Goal: Task Accomplishment & Management: Use online tool/utility

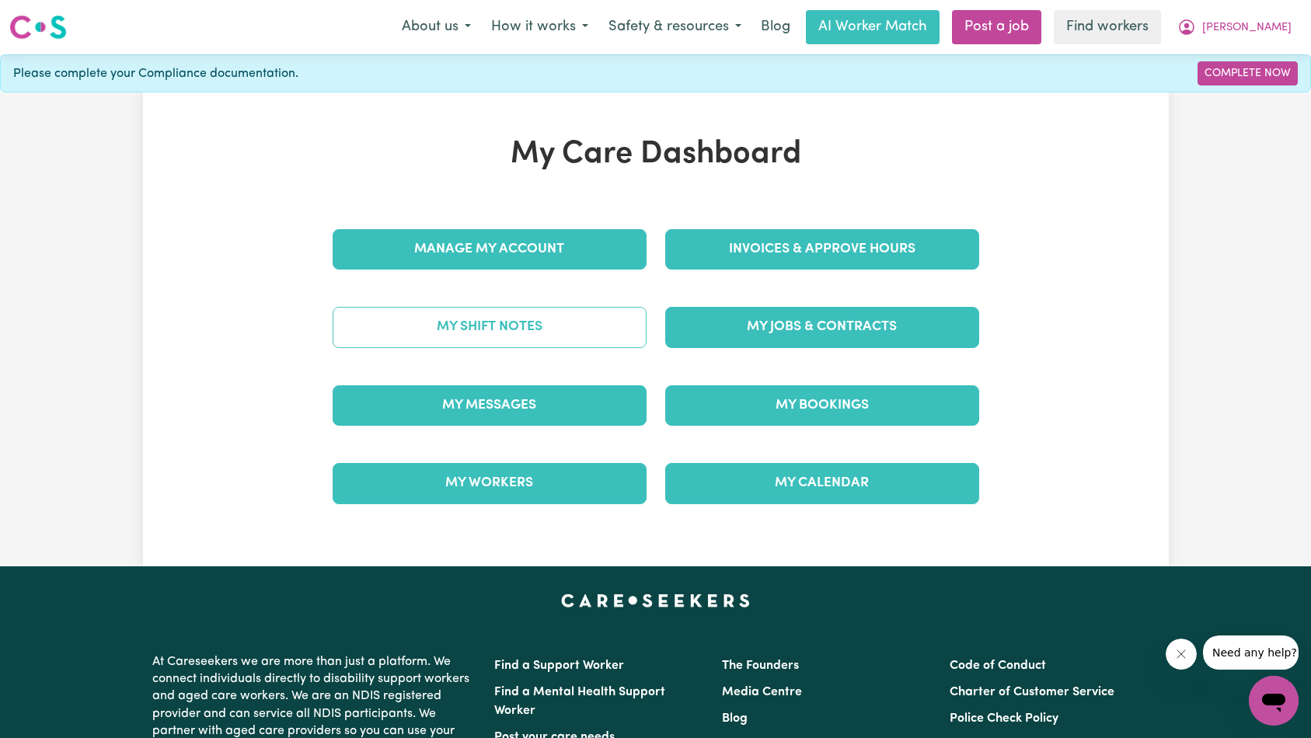
click at [626, 336] on link "My Shift Notes" at bounding box center [490, 327] width 314 height 40
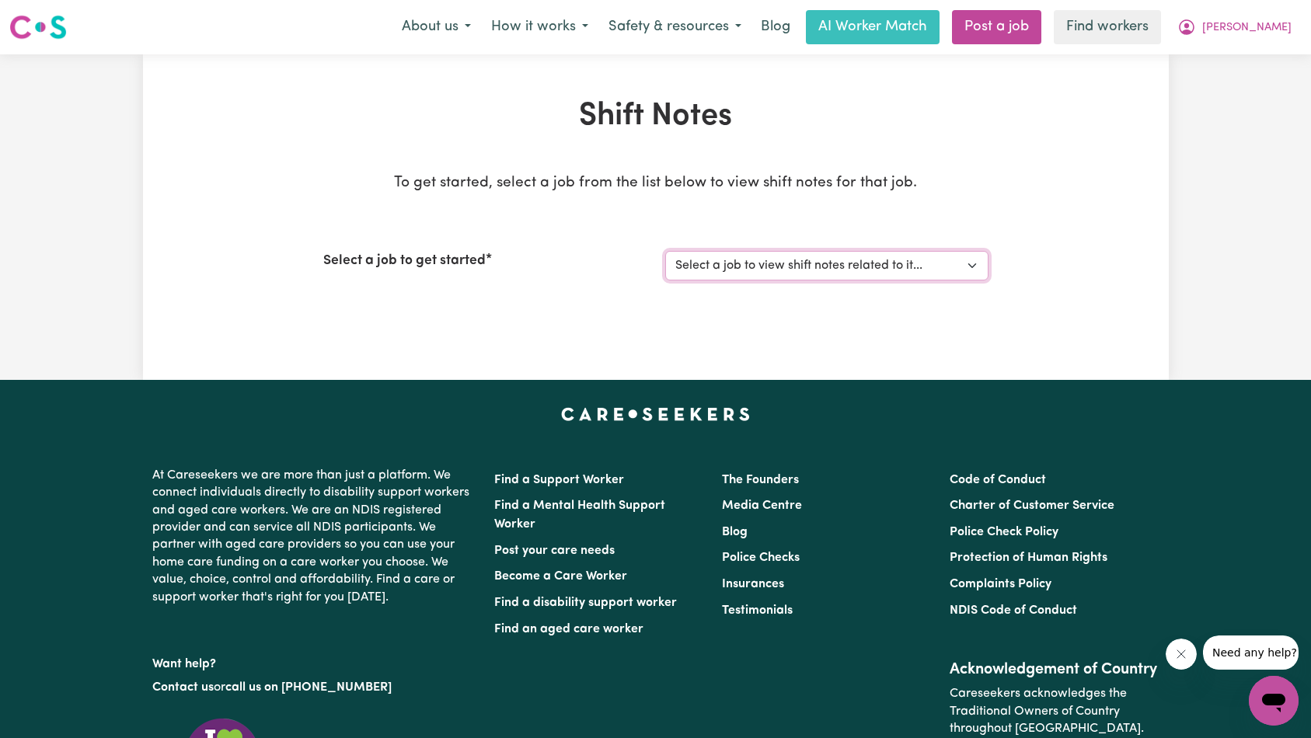
click at [850, 258] on select "Select a job to view shift notes related to it... [DEMOGRAPHIC_DATA] Support Wo…" at bounding box center [826, 266] width 323 height 30
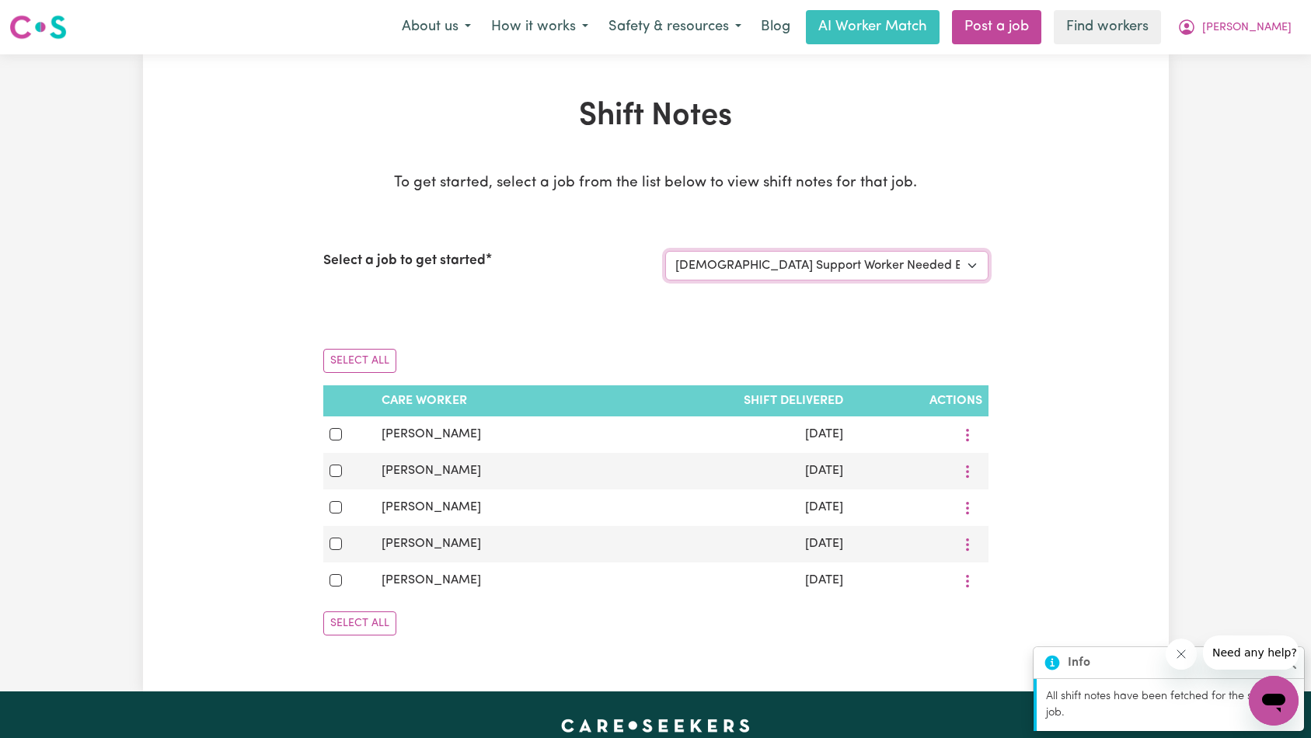
click at [869, 268] on select "Select a job to view shift notes related to it... [DEMOGRAPHIC_DATA] Support Wo…" at bounding box center [826, 266] width 323 height 30
select select "14424"
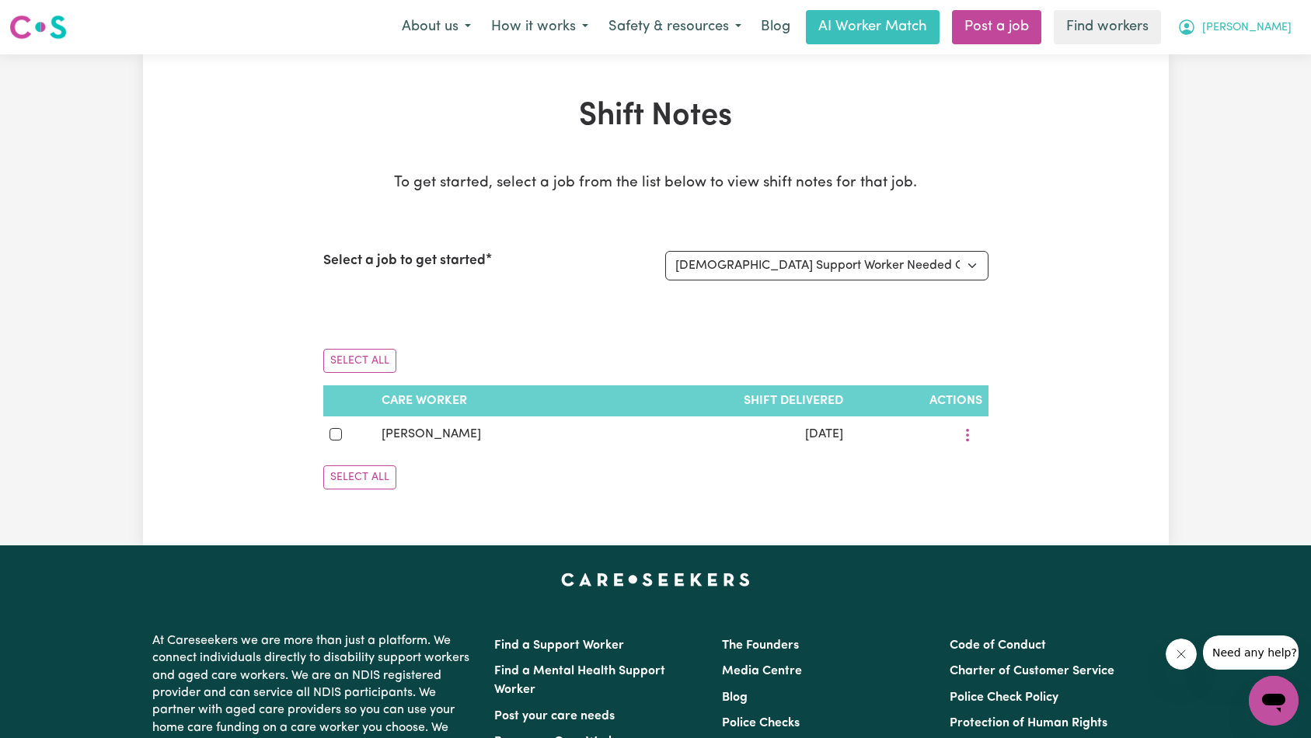
click at [1273, 19] on span "[PERSON_NAME]" at bounding box center [1246, 27] width 89 height 17
click at [1251, 55] on link "My Dashboard" at bounding box center [1239, 61] width 123 height 30
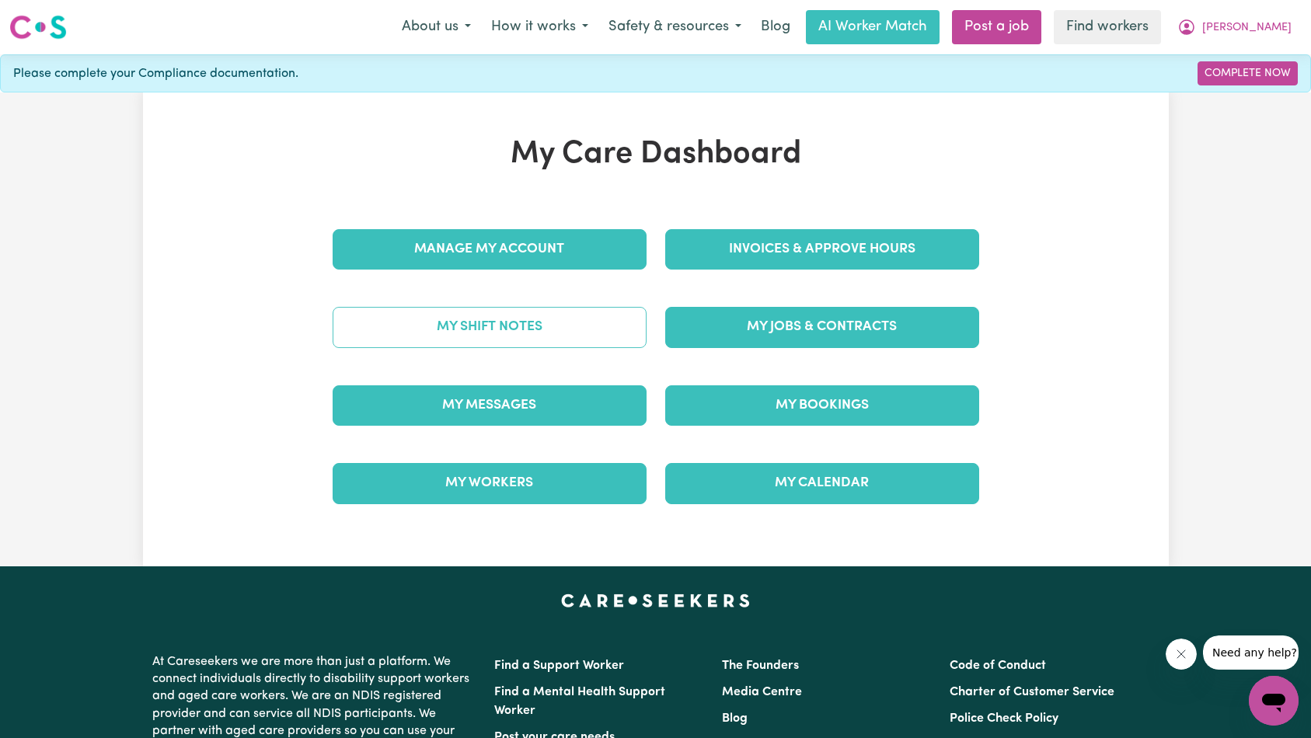
click at [570, 328] on link "My Shift Notes" at bounding box center [490, 327] width 314 height 40
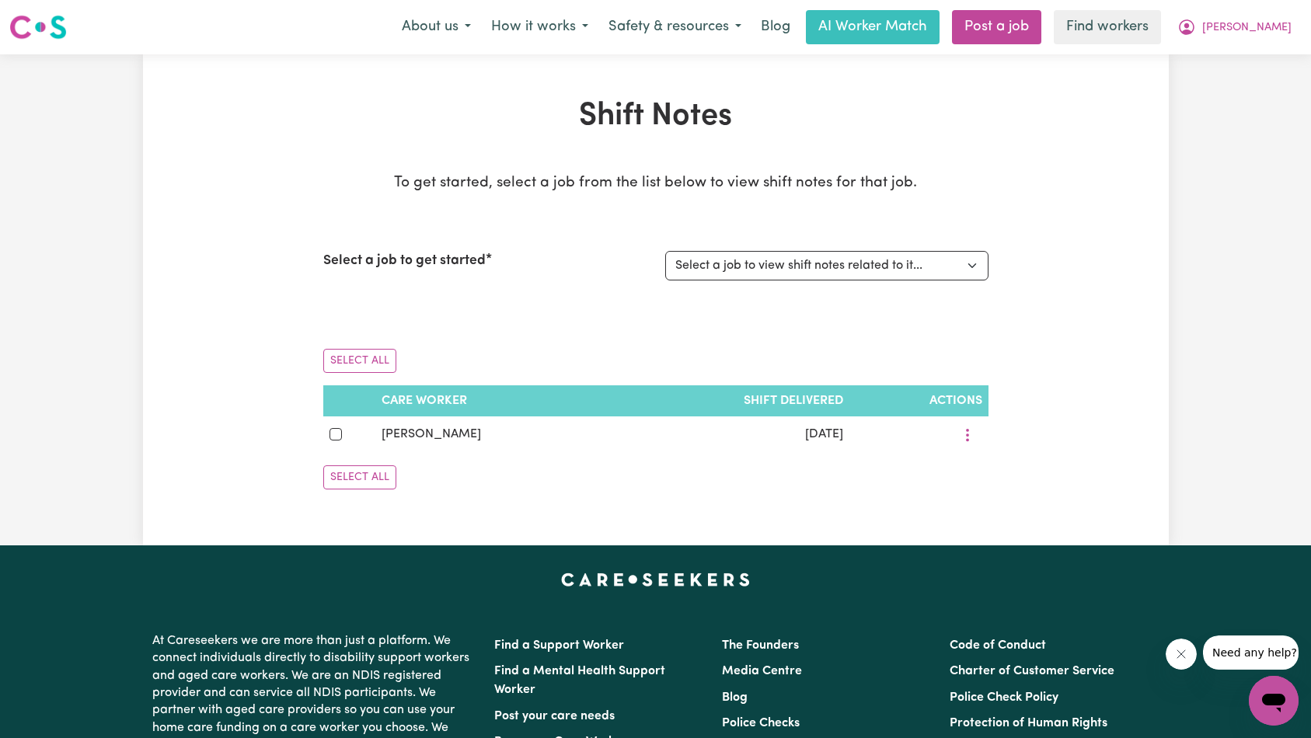
click at [851, 269] on select "Select a job to view shift notes related to it... [DEMOGRAPHIC_DATA] Support Wo…" at bounding box center [826, 266] width 323 height 30
select select "14687"
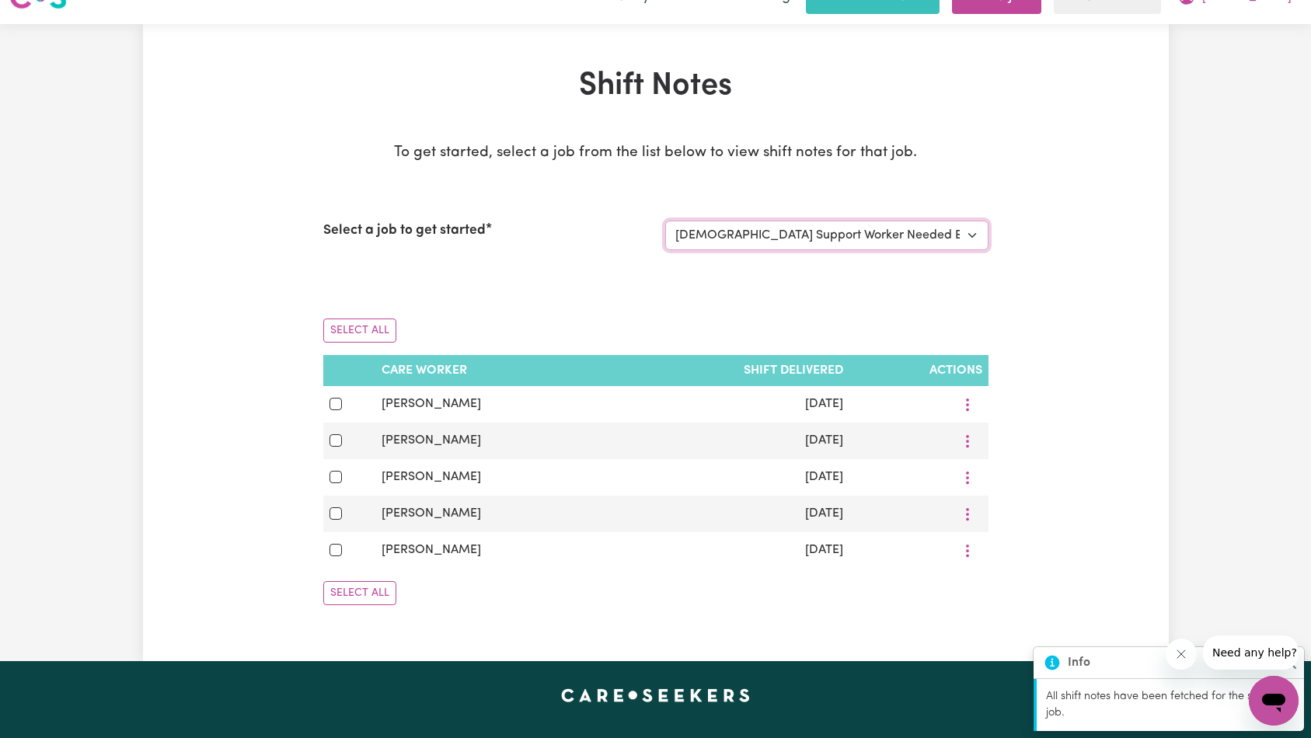
scroll to position [40, 0]
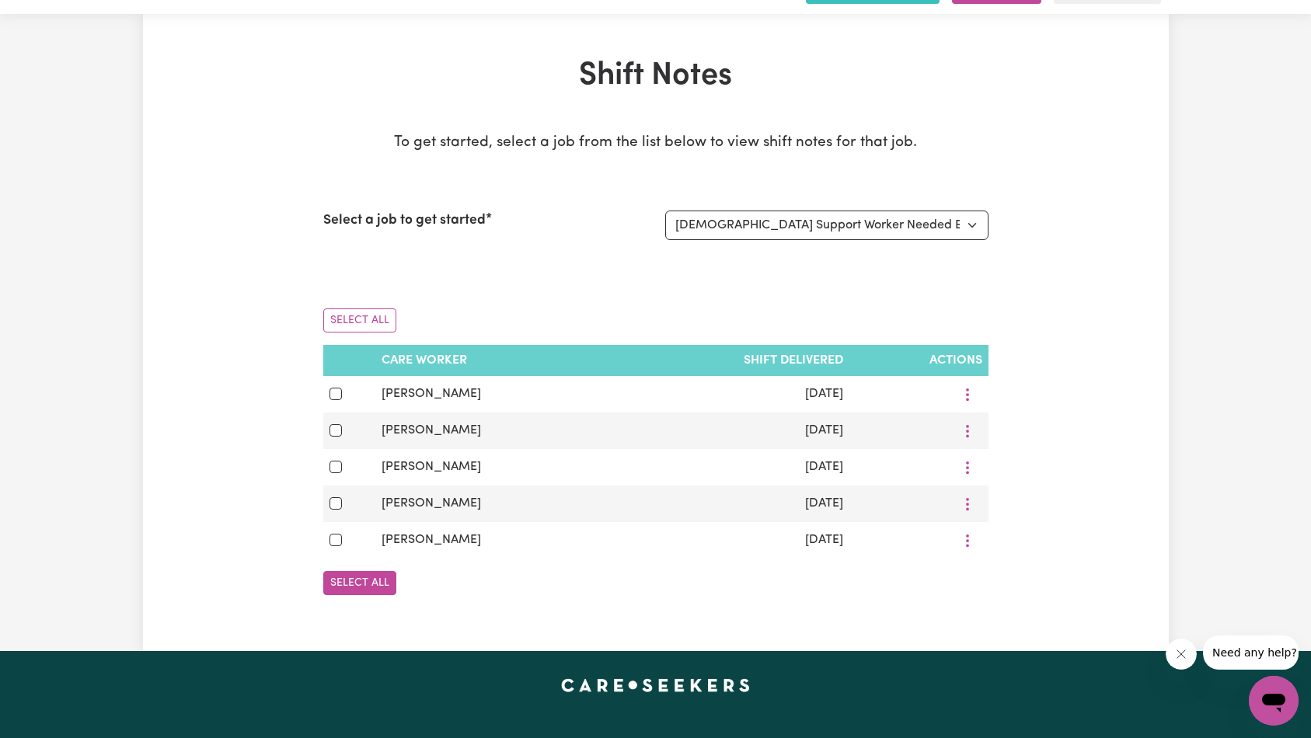
click at [353, 583] on button "Select All" at bounding box center [359, 583] width 73 height 24
checkbox input "true"
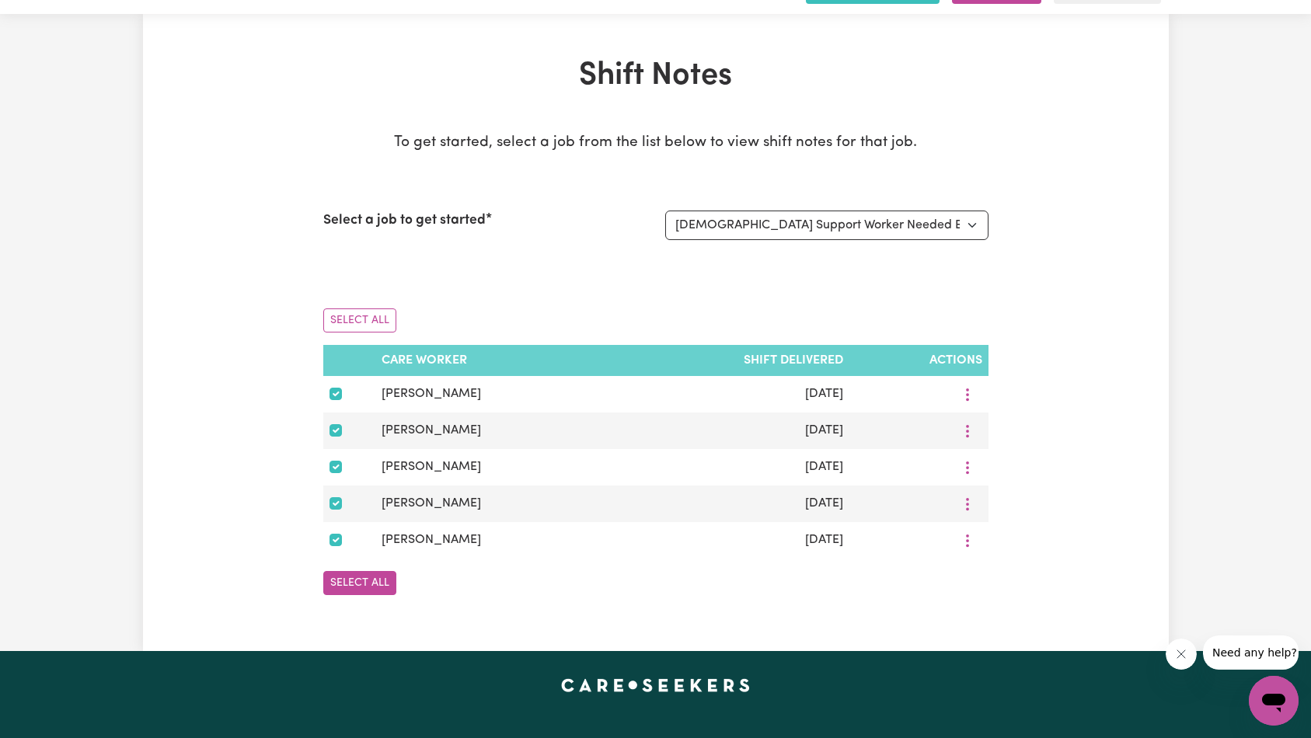
checkbox input "true"
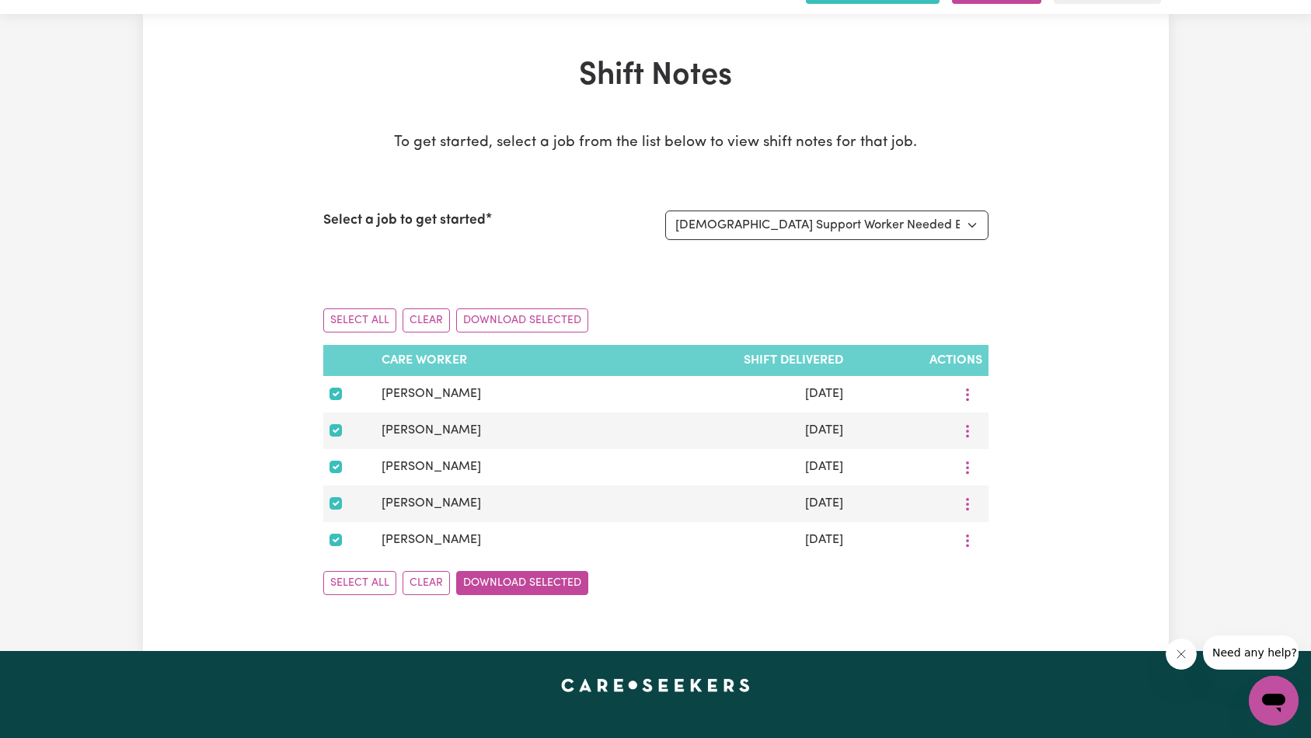
click at [494, 583] on button "Download Selected" at bounding box center [522, 583] width 132 height 24
click at [729, 228] on select "Select a job to view shift notes related to it... [DEMOGRAPHIC_DATA] Support Wo…" at bounding box center [826, 226] width 323 height 30
select select "14424"
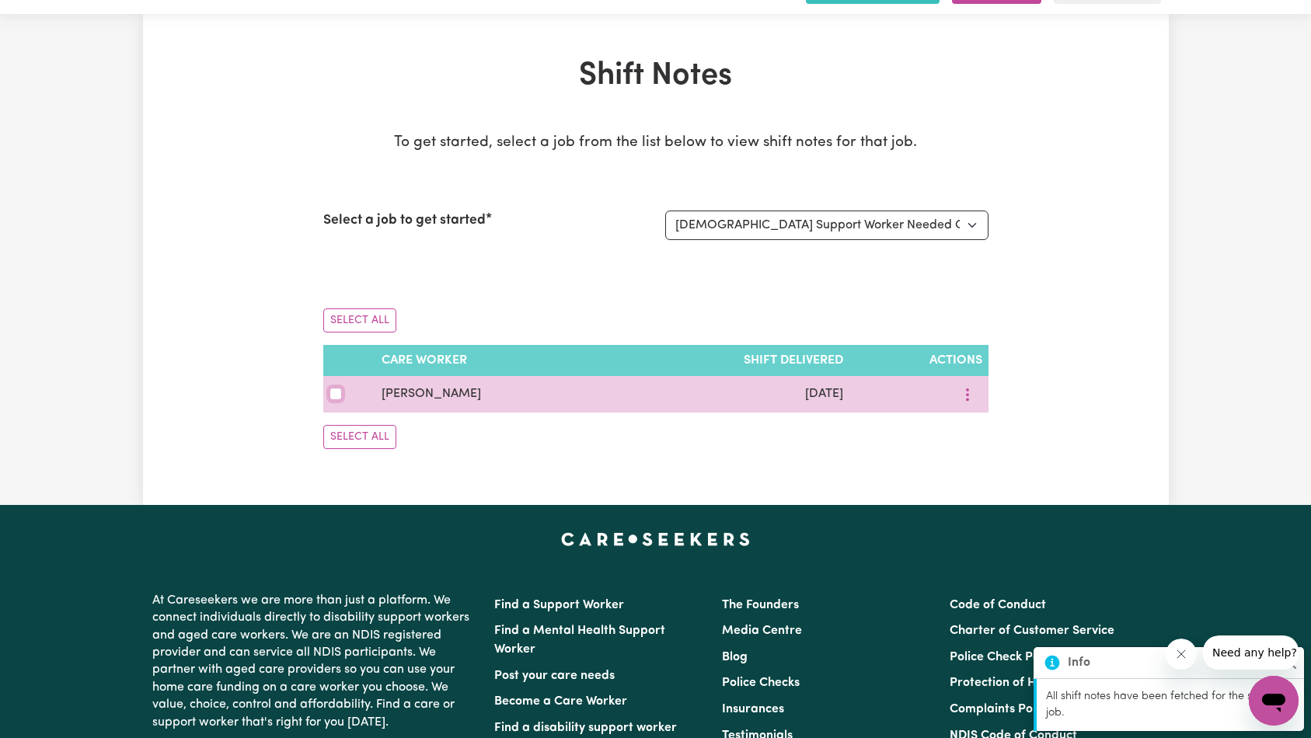
click at [333, 392] on input "checkbox" at bounding box center [335, 394] width 12 height 12
checkbox input "true"
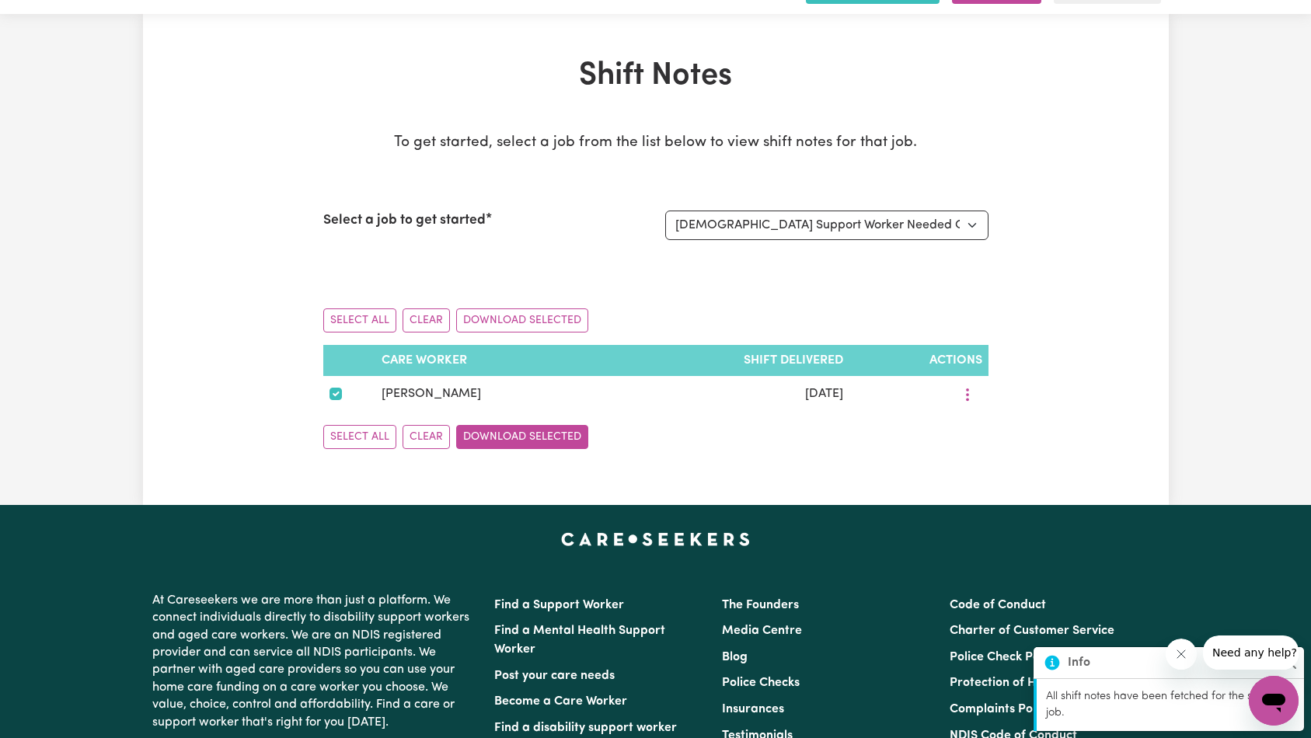
click at [559, 436] on button "Download Selected" at bounding box center [522, 437] width 132 height 24
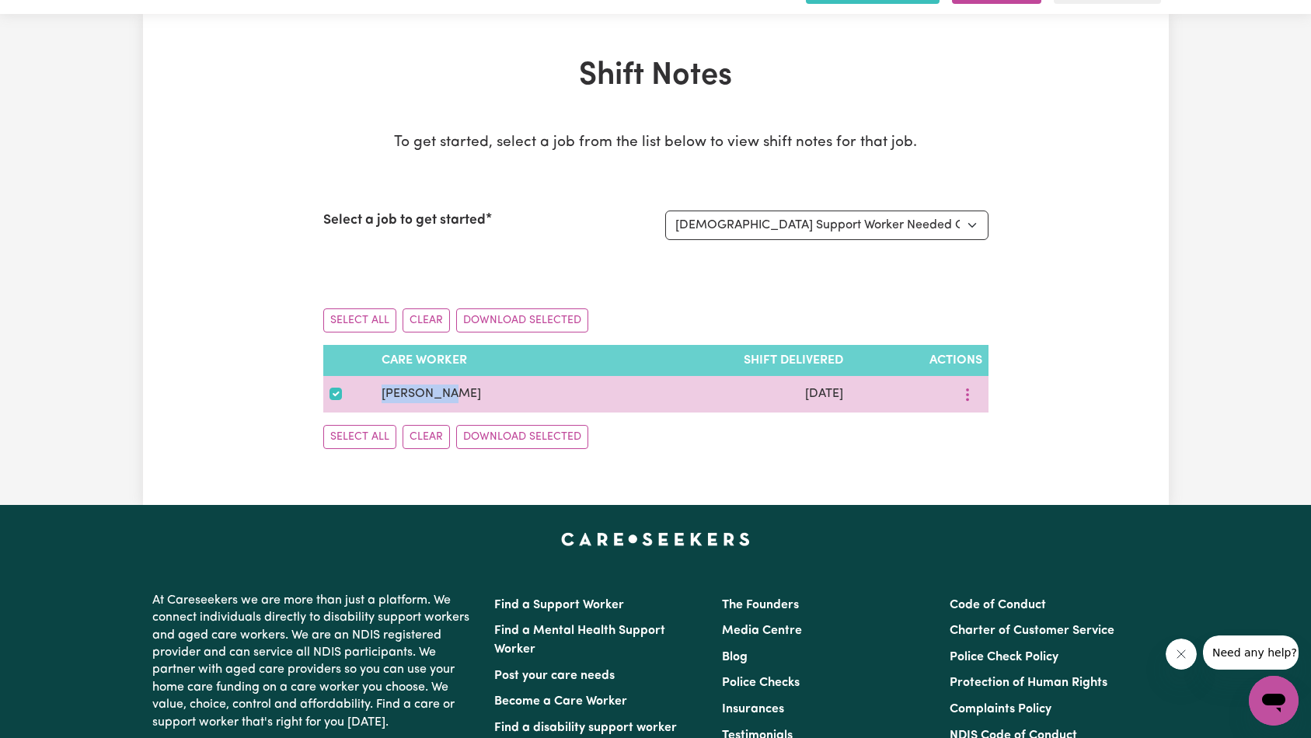
drag, startPoint x: 388, startPoint y: 391, endPoint x: 468, endPoint y: 388, distance: 80.1
click at [468, 388] on td "[PERSON_NAME]" at bounding box center [493, 394] width 237 height 37
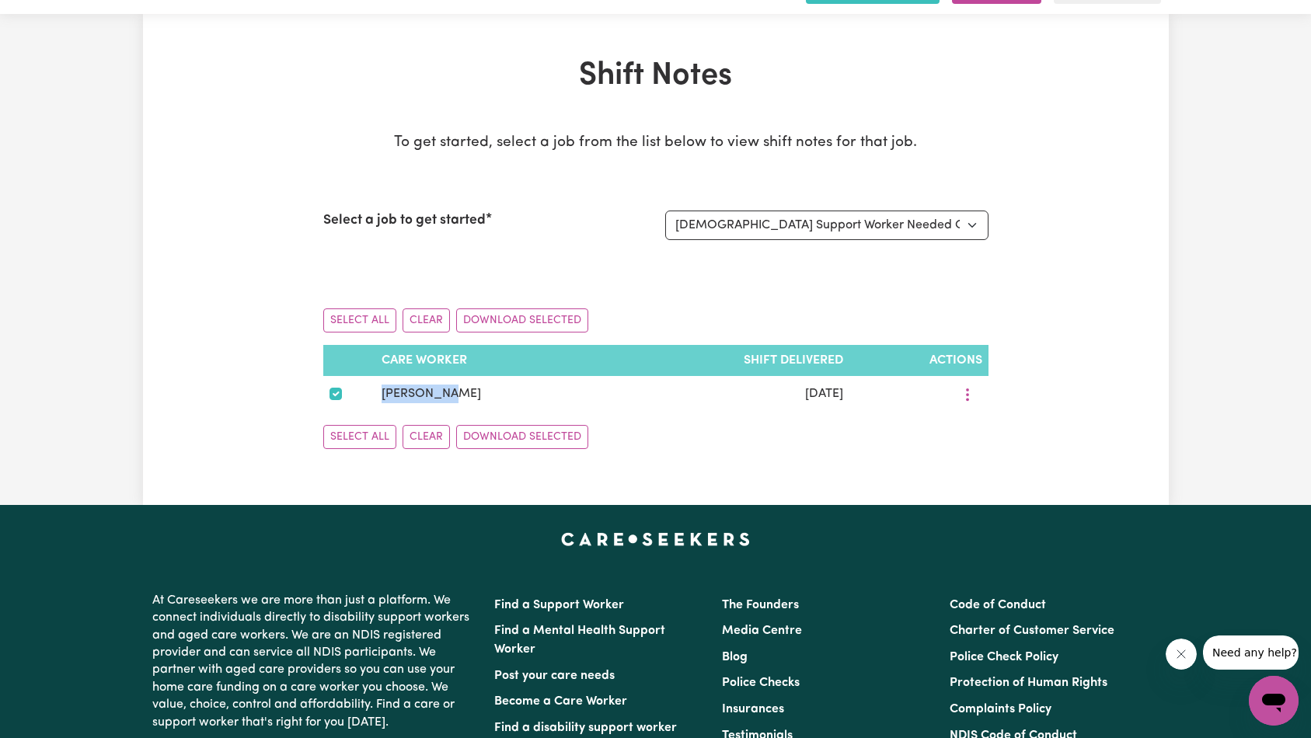
copy span "[PERSON_NAME]"
